Goal: Task Accomplishment & Management: Manage account settings

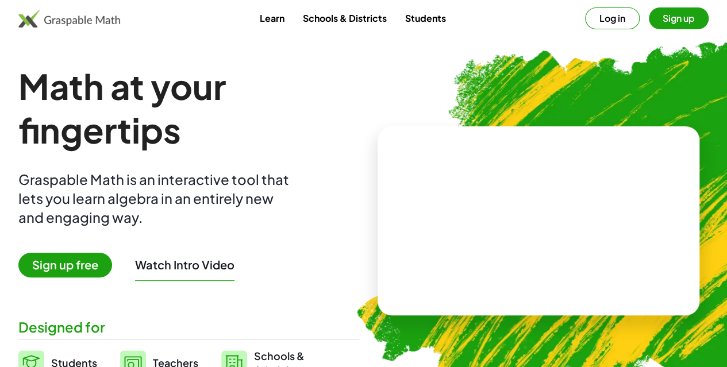
click at [649, 20] on button "Sign up" at bounding box center [679, 18] width 60 height 22
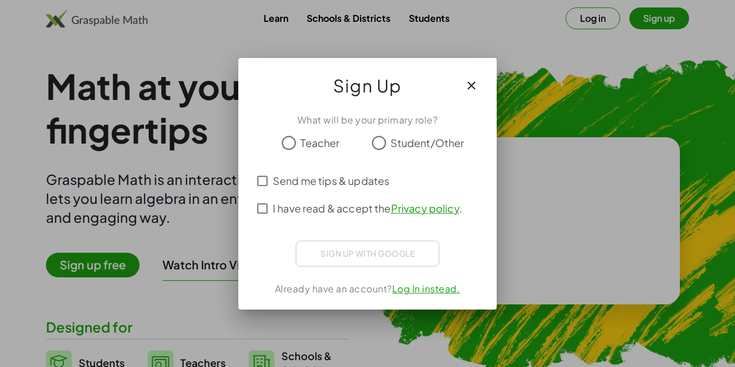
click at [646, 20] on div at bounding box center [367, 183] width 735 height 367
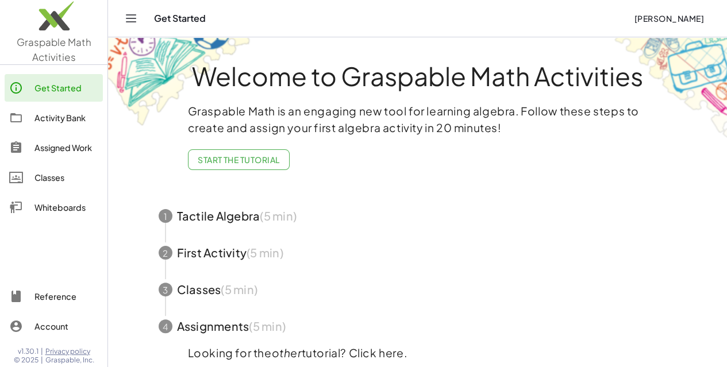
click at [650, 16] on span "[PERSON_NAME]" at bounding box center [669, 18] width 70 height 10
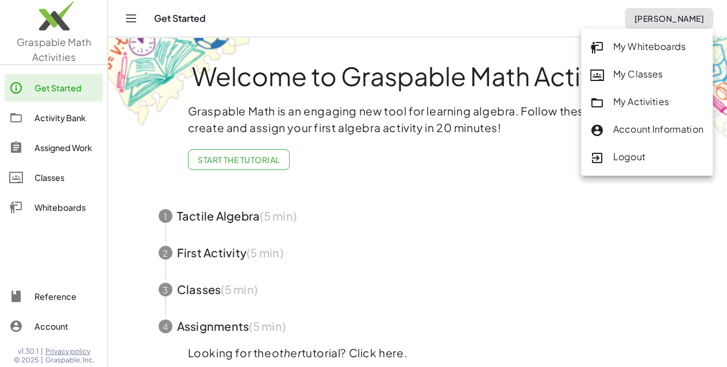
click at [642, 78] on div "My Classes" at bounding box center [646, 74] width 113 height 15
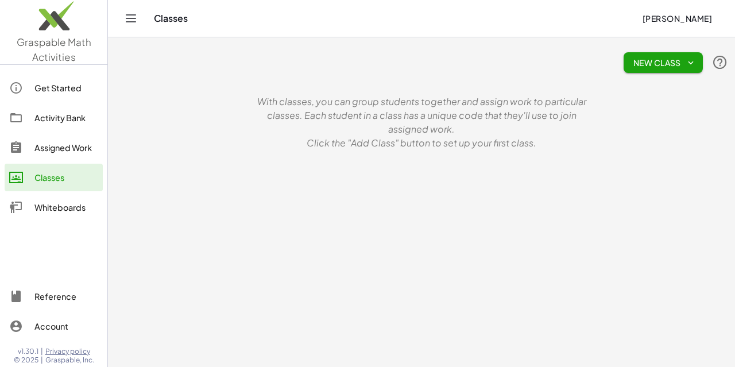
click at [677, 63] on span "New Class" at bounding box center [663, 62] width 61 height 10
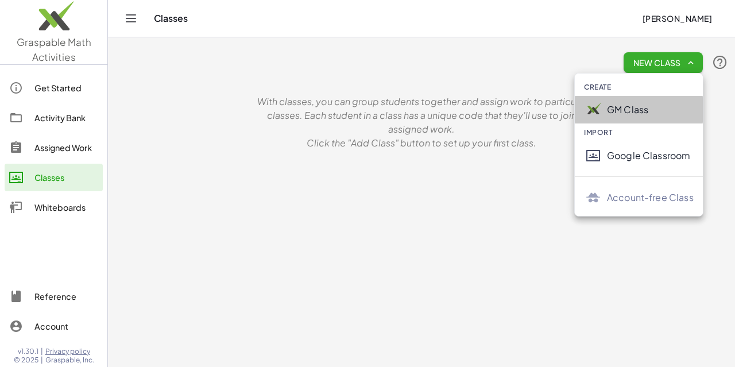
click at [628, 111] on div "GM Class" at bounding box center [650, 110] width 87 height 14
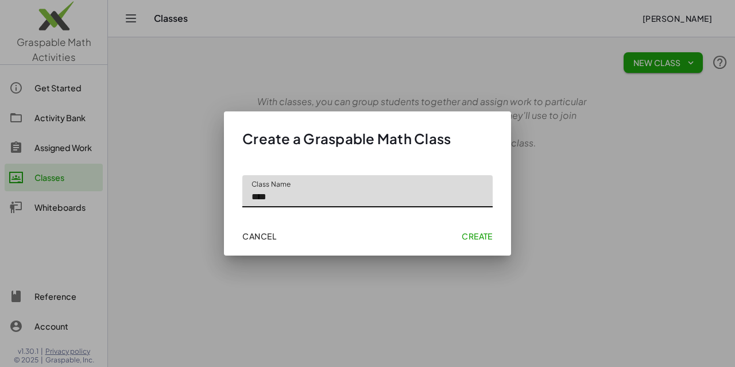
type input "****"
click at [479, 236] on span "Create" at bounding box center [477, 236] width 31 height 10
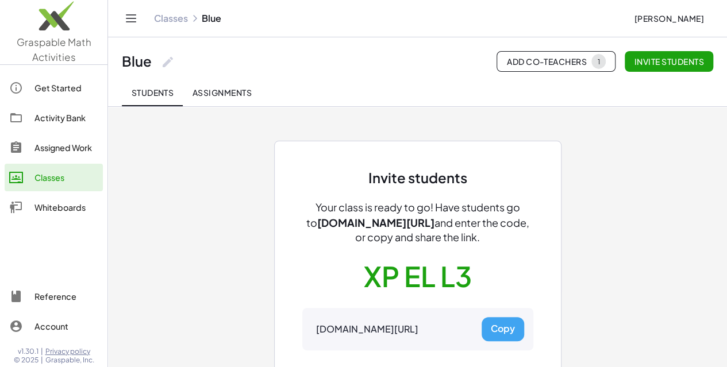
click at [58, 175] on div "Classes" at bounding box center [66, 178] width 64 height 14
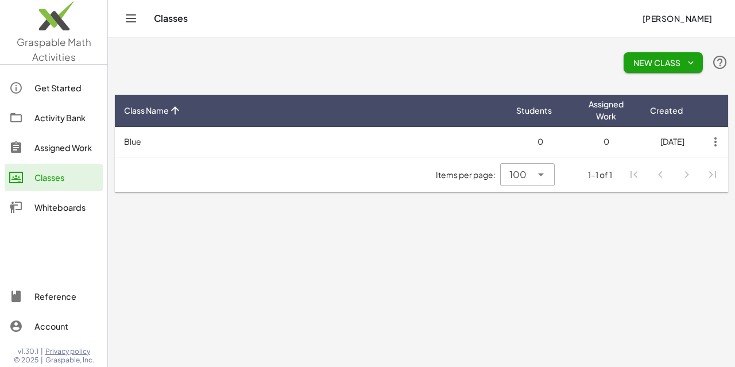
click at [687, 63] on icon "button" at bounding box center [691, 62] width 10 height 10
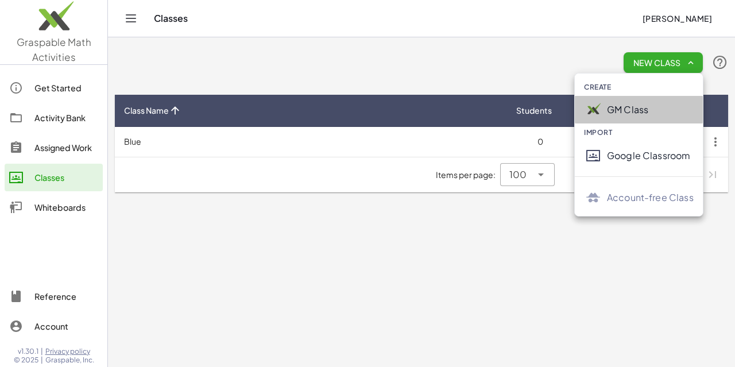
click at [619, 110] on div "GM Class" at bounding box center [650, 110] width 87 height 14
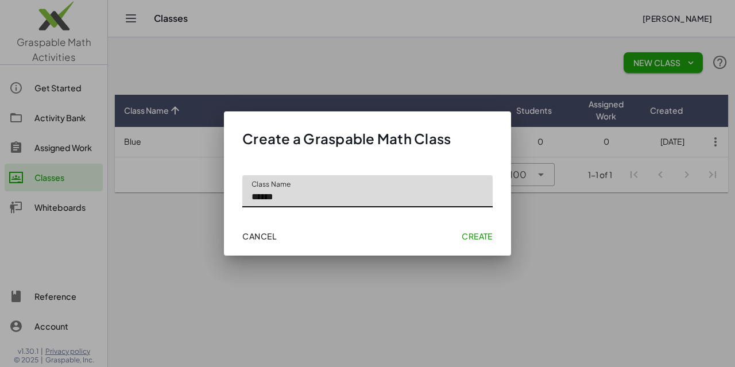
type input "******"
click at [485, 235] on span "Create" at bounding box center [477, 236] width 31 height 10
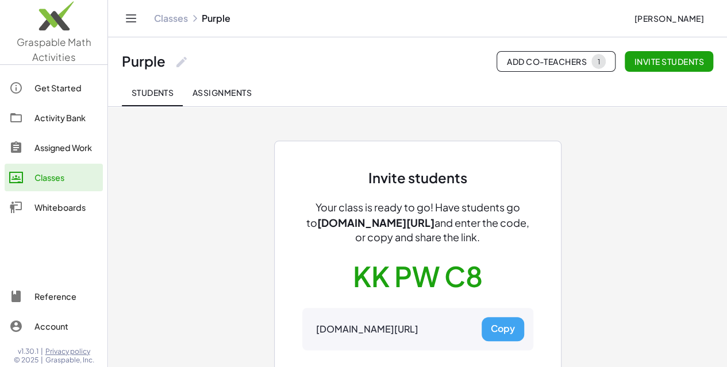
click at [64, 183] on div "Classes" at bounding box center [66, 178] width 64 height 14
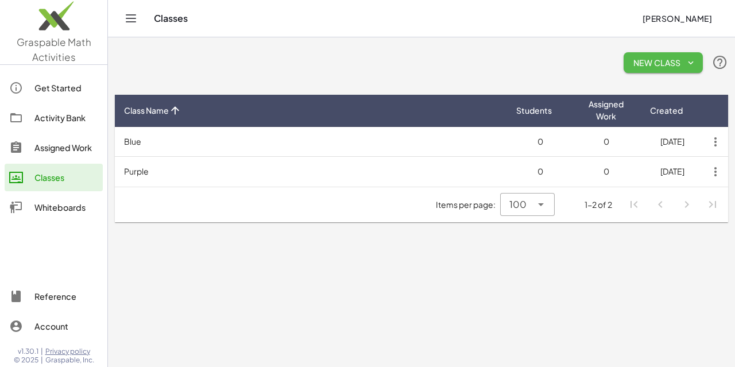
click at [687, 64] on icon "button" at bounding box center [691, 62] width 10 height 10
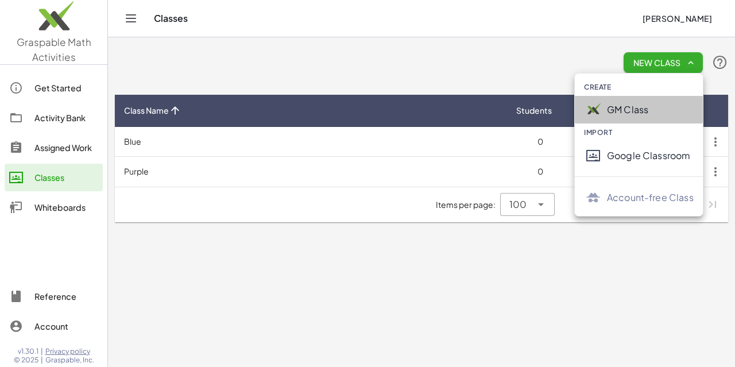
click at [623, 108] on div "GM Class" at bounding box center [650, 110] width 87 height 14
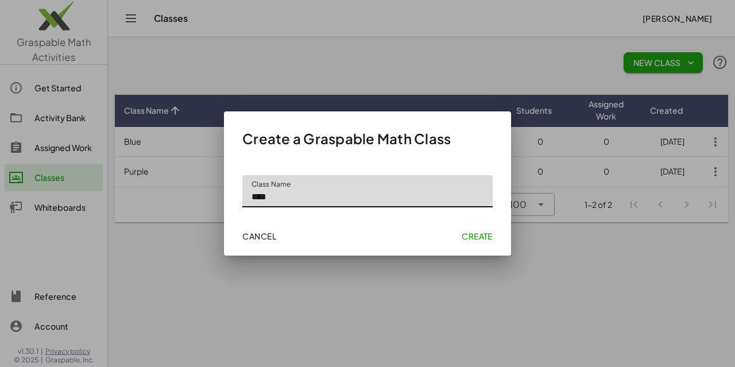
type input "****"
click at [473, 235] on span "Create" at bounding box center [477, 236] width 31 height 10
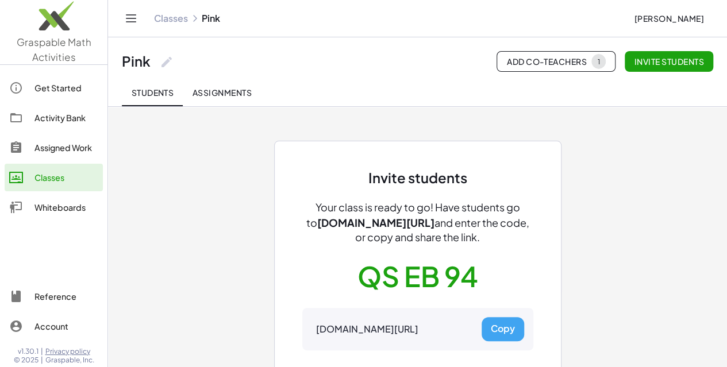
click at [55, 178] on div "Classes" at bounding box center [66, 178] width 64 height 14
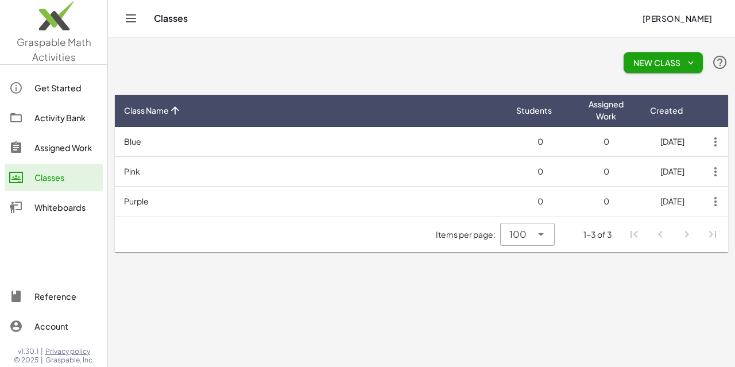
click at [691, 63] on icon "button" at bounding box center [691, 62] width 10 height 10
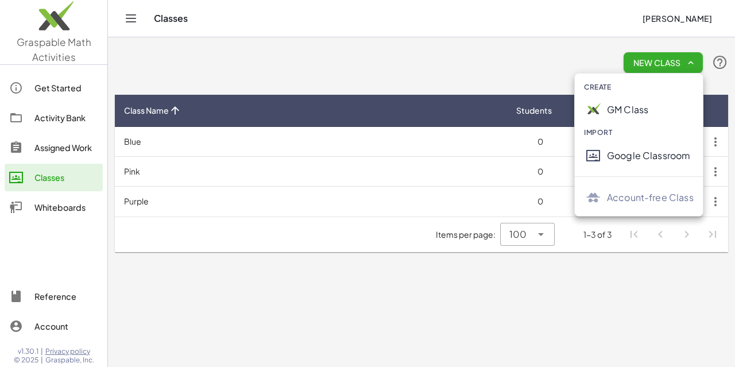
click at [611, 113] on div "GM Class" at bounding box center [650, 110] width 87 height 14
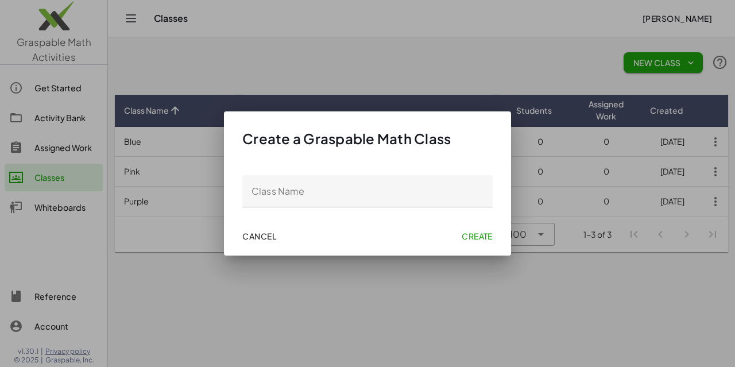
click at [611, 113] on div at bounding box center [367, 183] width 735 height 367
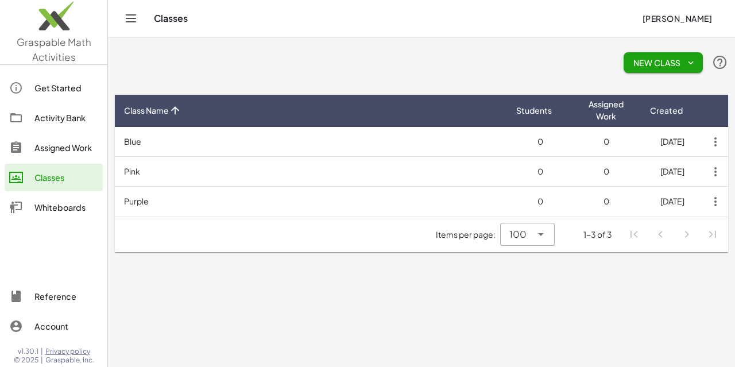
click at [684, 60] on span "New Class" at bounding box center [663, 62] width 61 height 10
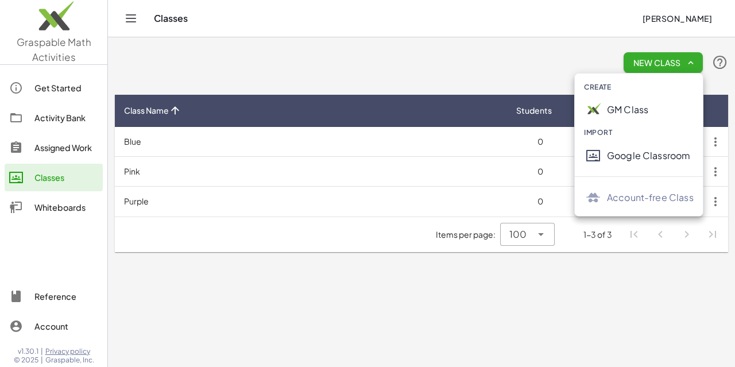
click at [618, 110] on div "GM Class" at bounding box center [650, 110] width 87 height 14
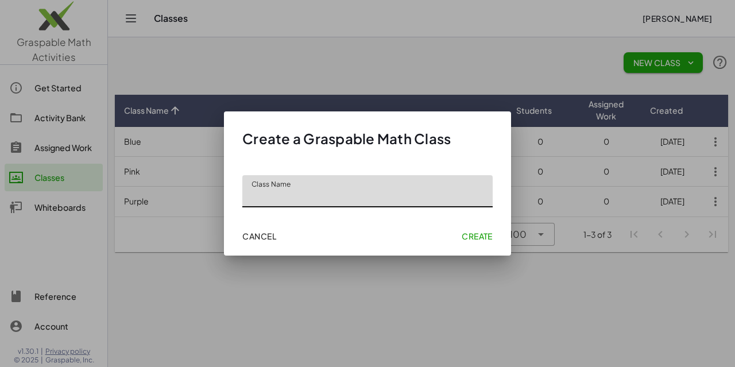
click at [367, 183] on input "Class Name" at bounding box center [367, 191] width 250 height 32
type input "******"
click at [477, 233] on span "Create" at bounding box center [477, 236] width 31 height 10
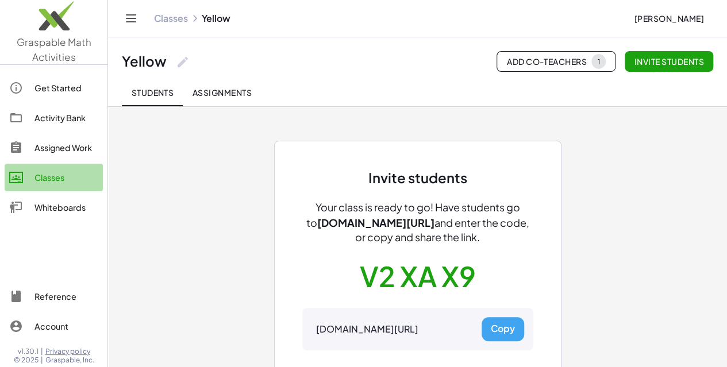
click at [52, 179] on div "Classes" at bounding box center [66, 178] width 64 height 14
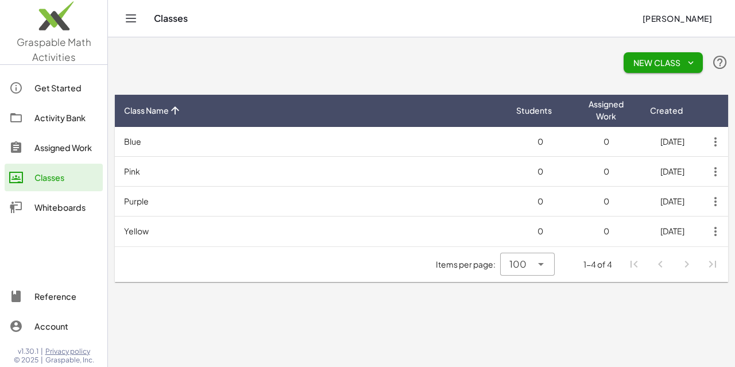
click at [678, 63] on span "New Class" at bounding box center [663, 62] width 61 height 10
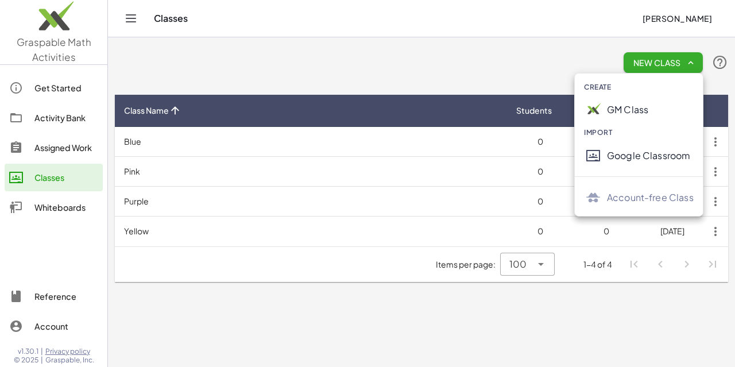
click at [633, 113] on div "GM Class" at bounding box center [650, 110] width 87 height 14
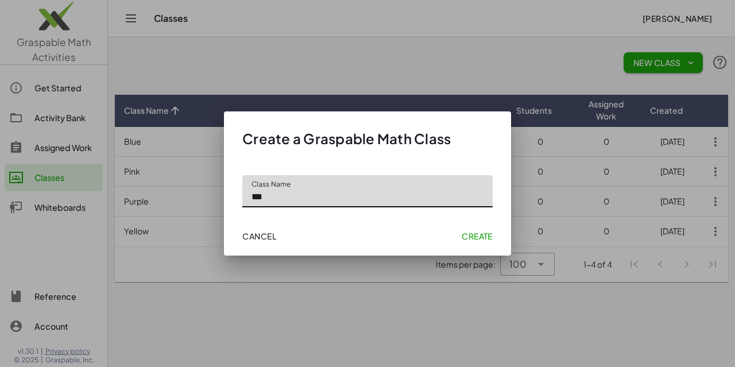
type input "***"
click at [479, 234] on span "Create" at bounding box center [477, 236] width 31 height 10
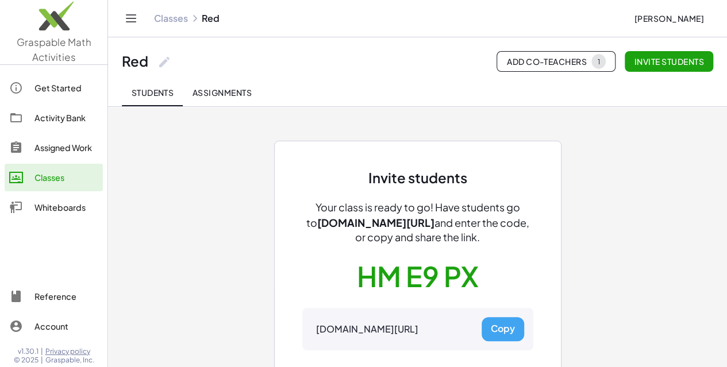
click at [53, 179] on div "Classes" at bounding box center [66, 178] width 64 height 14
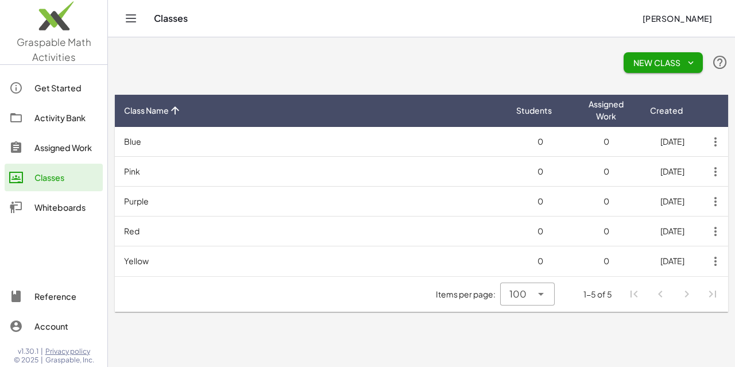
drag, startPoint x: 53, startPoint y: 179, endPoint x: 677, endPoint y: 61, distance: 635.0
click at [677, 61] on span "New Class" at bounding box center [663, 62] width 61 height 10
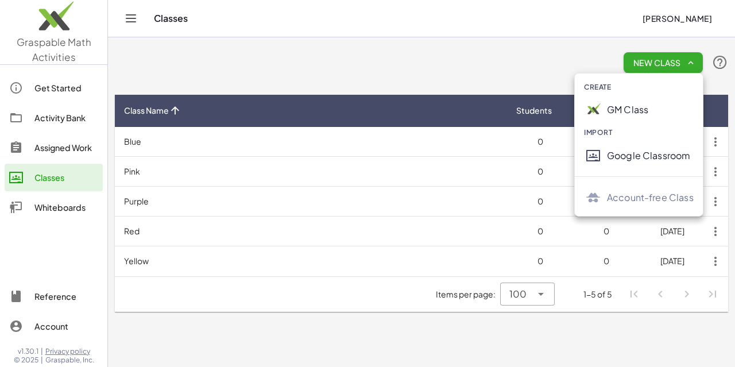
click at [635, 114] on div "GM Class" at bounding box center [650, 110] width 87 height 14
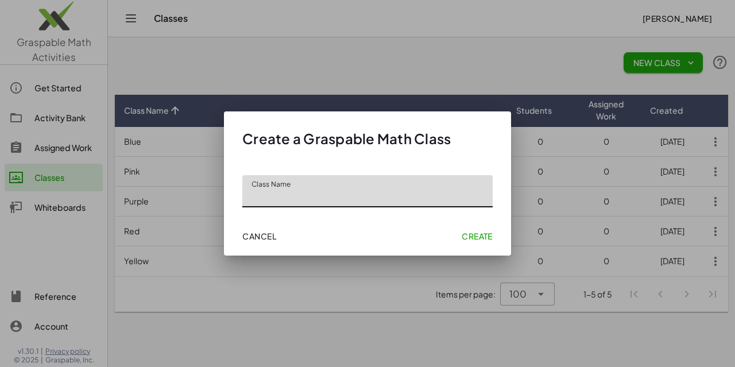
click at [257, 237] on span "Cancel" at bounding box center [259, 236] width 34 height 10
